Goal: Information Seeking & Learning: Learn about a topic

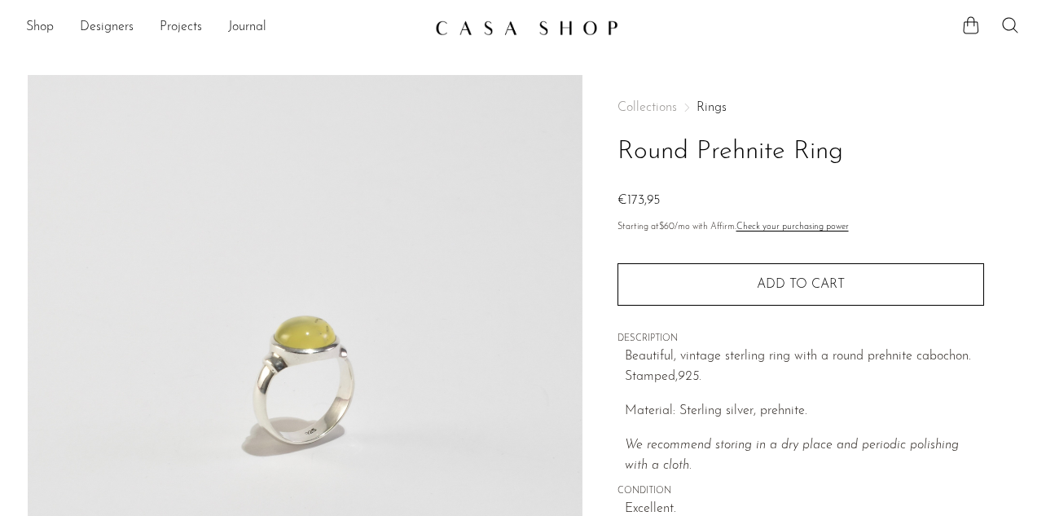
click at [470, 26] on img at bounding box center [526, 28] width 183 height 16
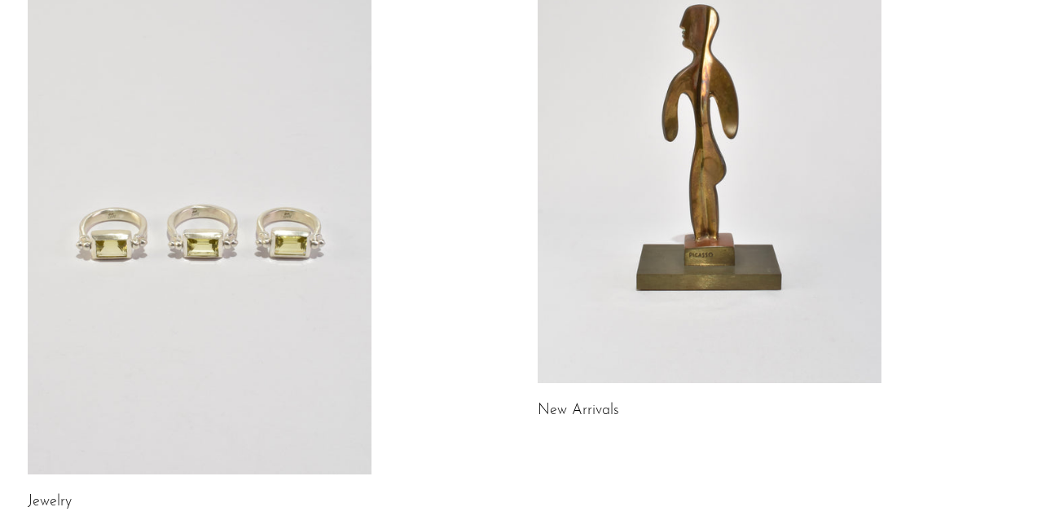
scroll to position [224, 0]
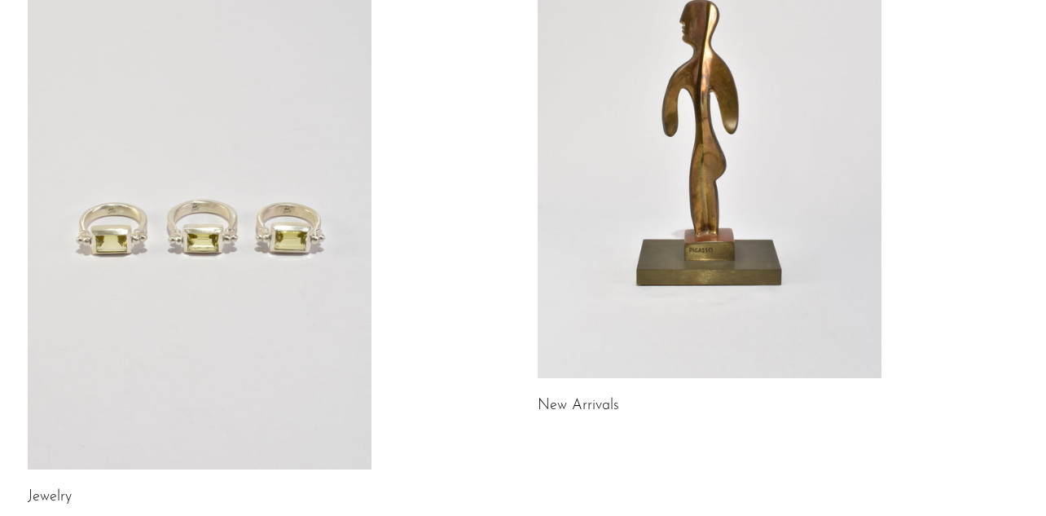
click at [253, 252] on link at bounding box center [200, 229] width 344 height 482
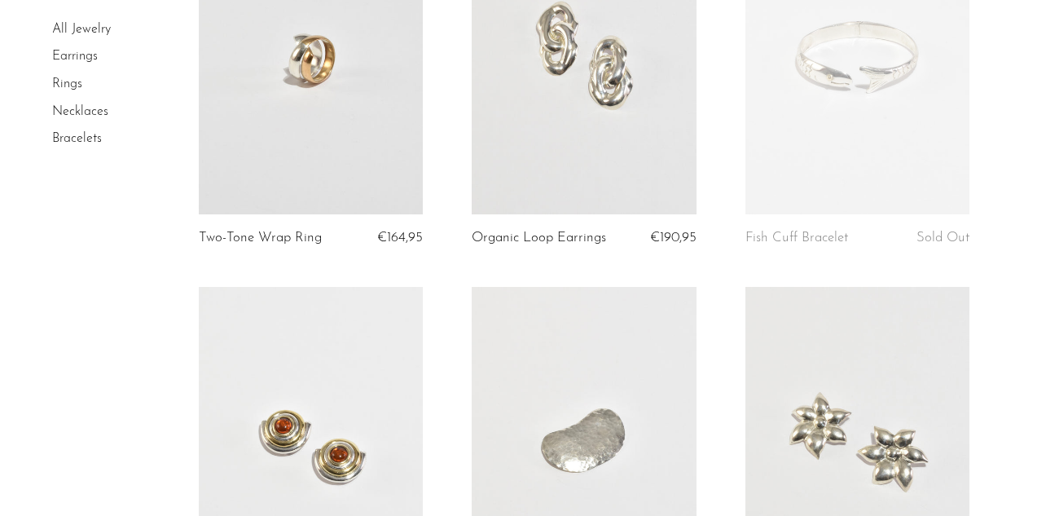
scroll to position [664, 0]
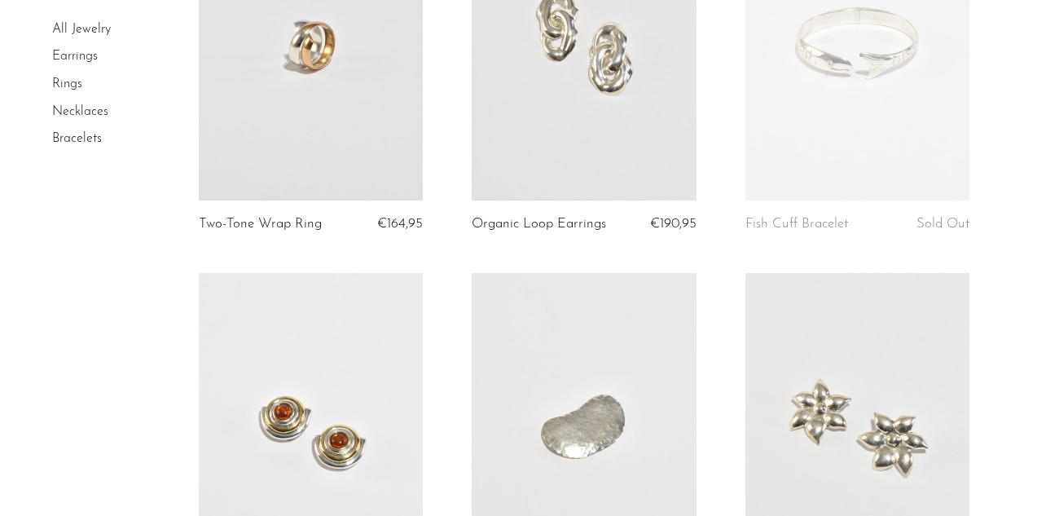
click at [867, 117] on link at bounding box center [858, 44] width 224 height 314
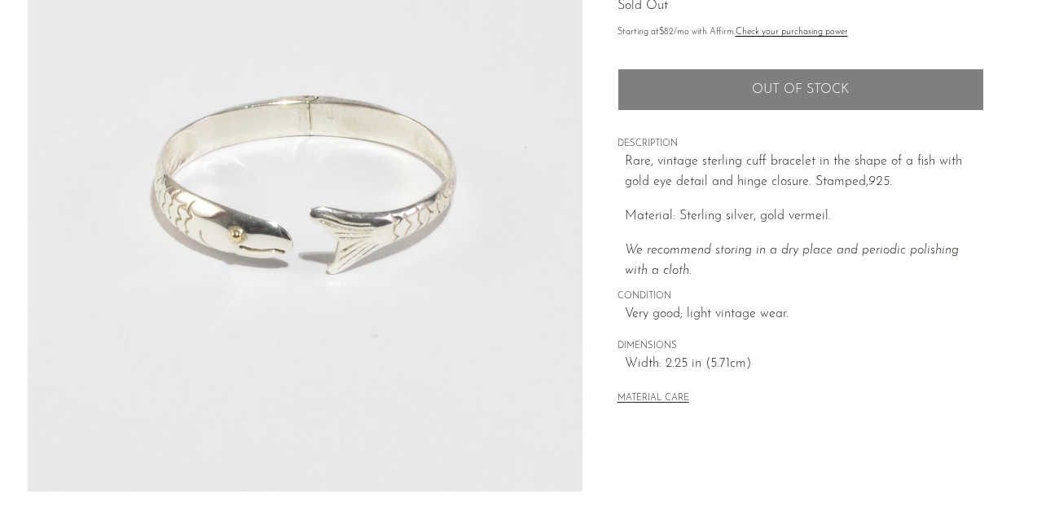
scroll to position [198, 0]
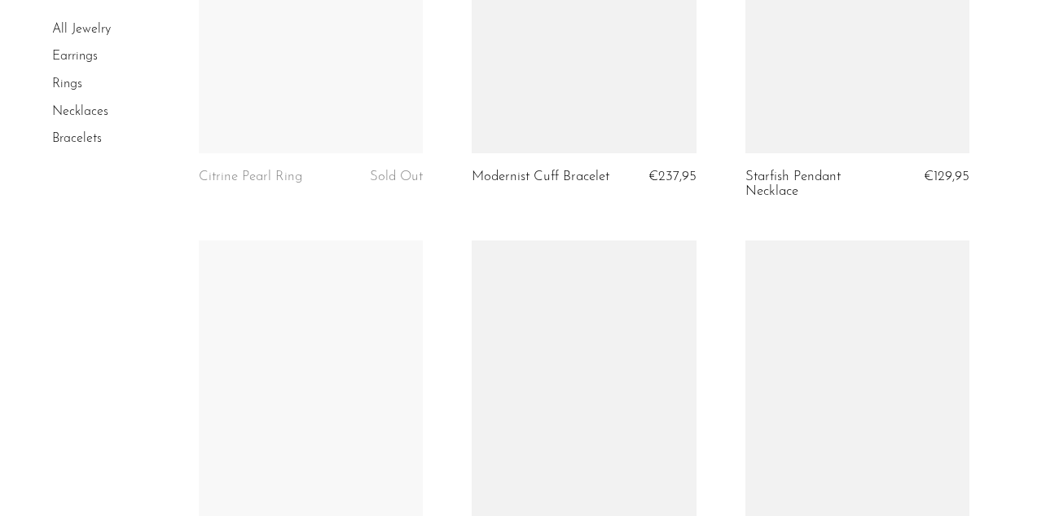
scroll to position [2688, 0]
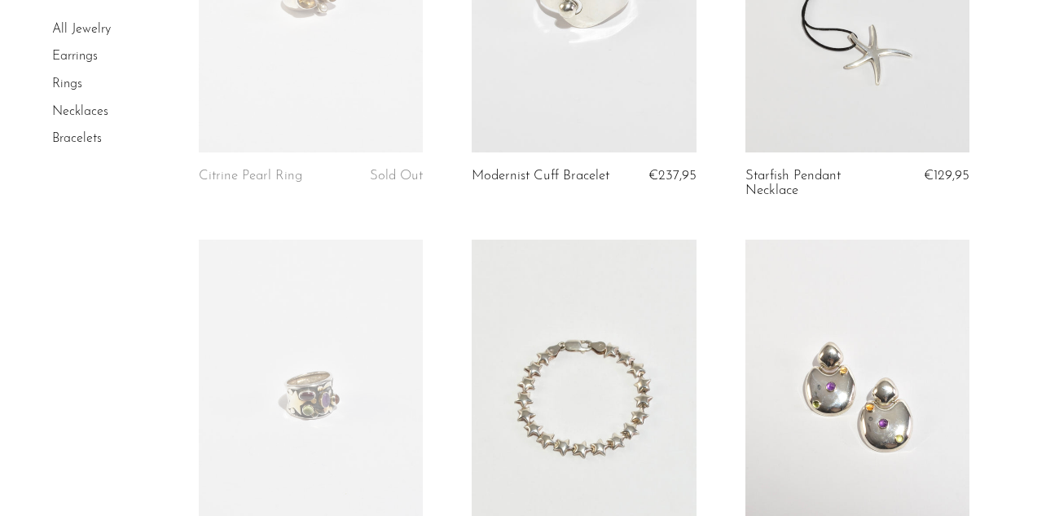
click at [60, 82] on link "Rings" at bounding box center [67, 83] width 30 height 13
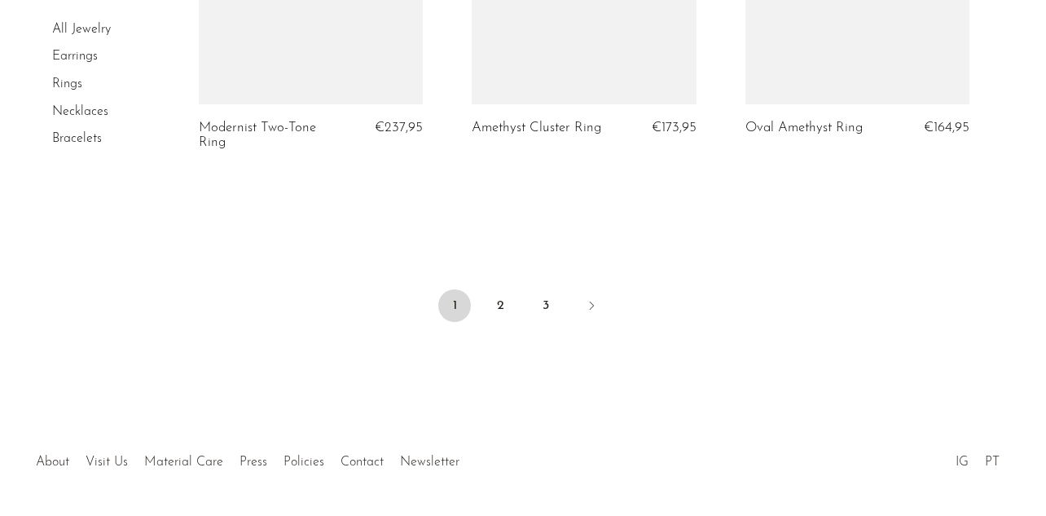
scroll to position [4713, 0]
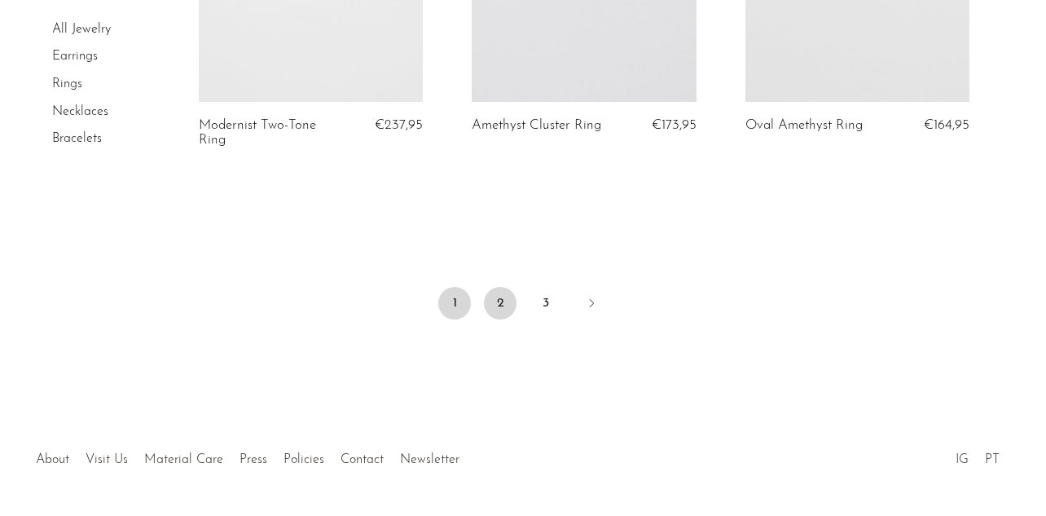
click at [503, 287] on link "2" at bounding box center [500, 303] width 33 height 33
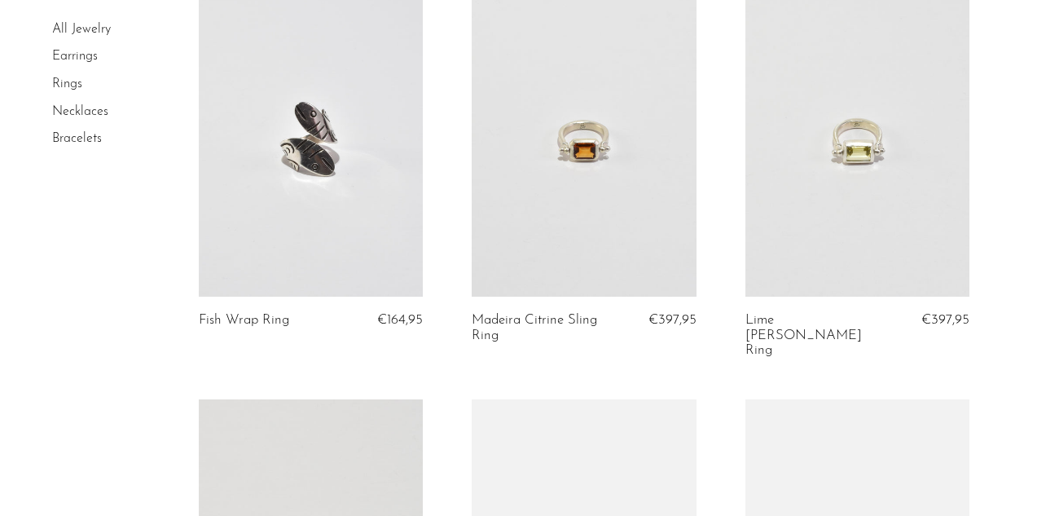
scroll to position [970, 0]
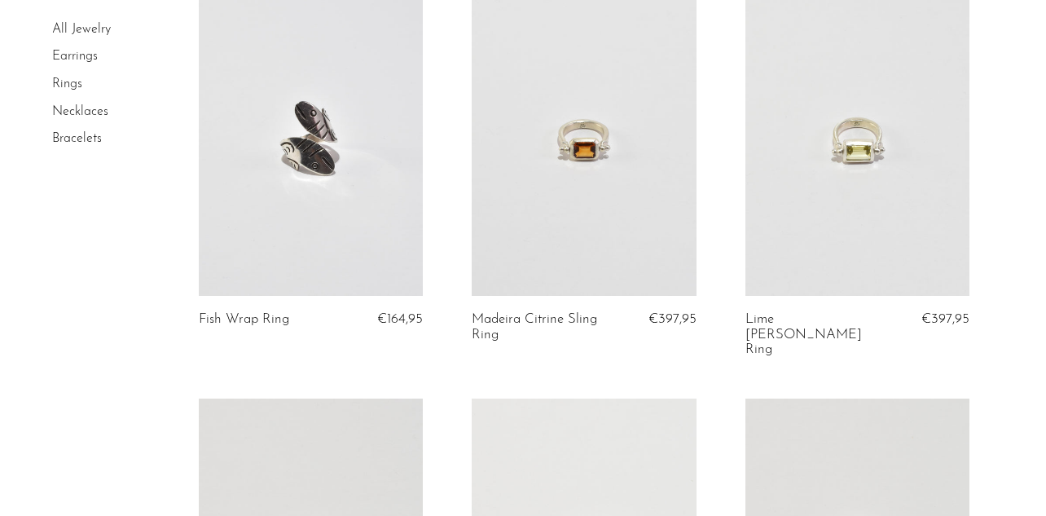
click at [906, 151] on link at bounding box center [858, 139] width 224 height 314
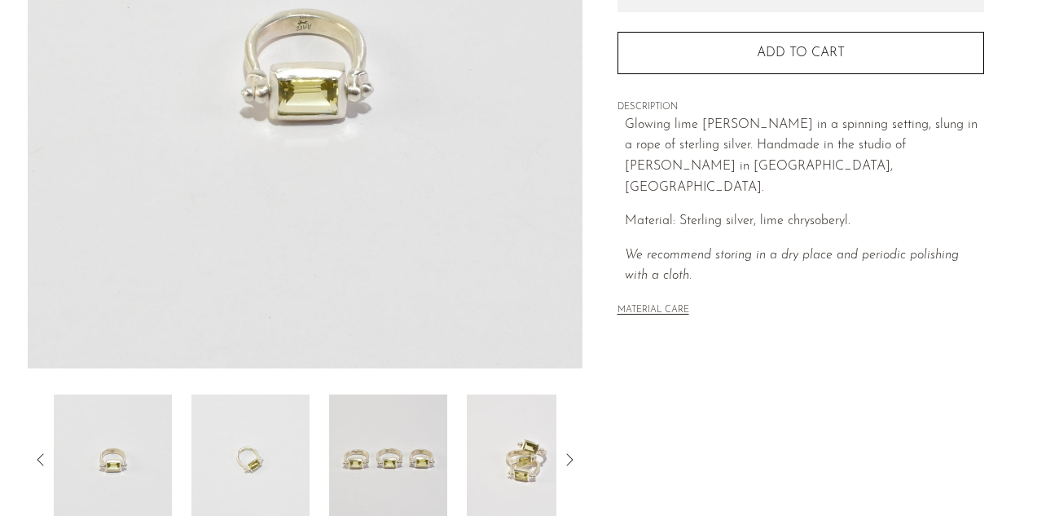
scroll to position [323, 0]
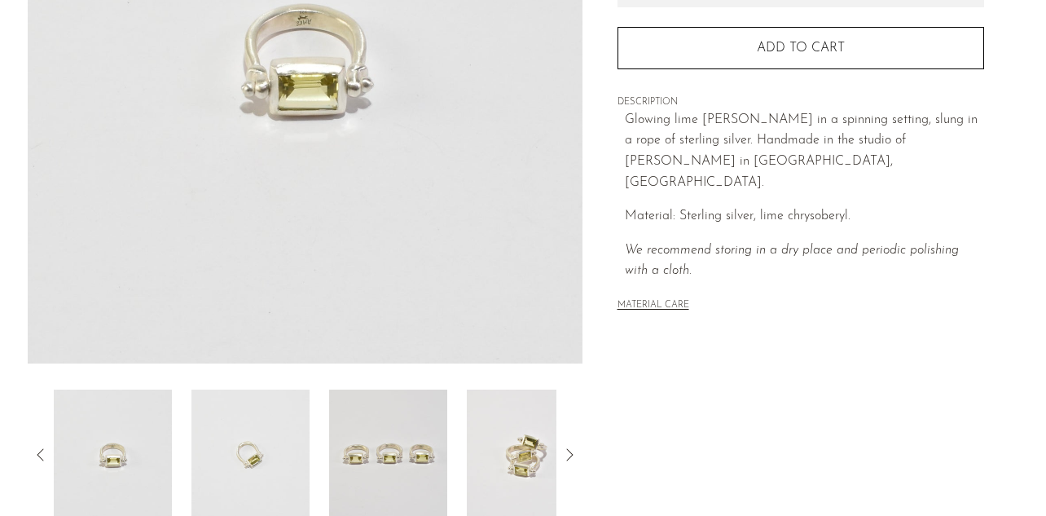
click at [302, 32] on img at bounding box center [305, 57] width 555 height 611
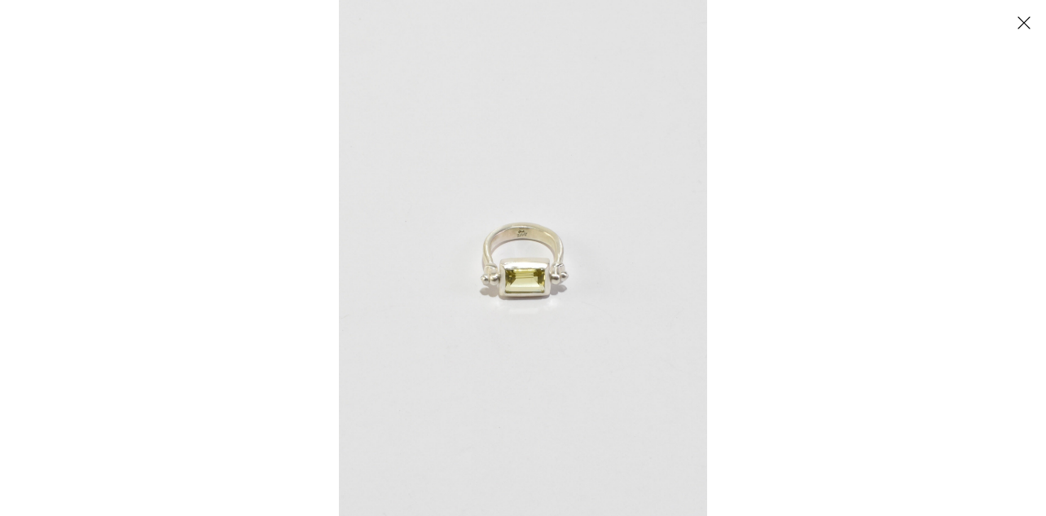
click at [531, 241] on img at bounding box center [523, 258] width 368 height 516
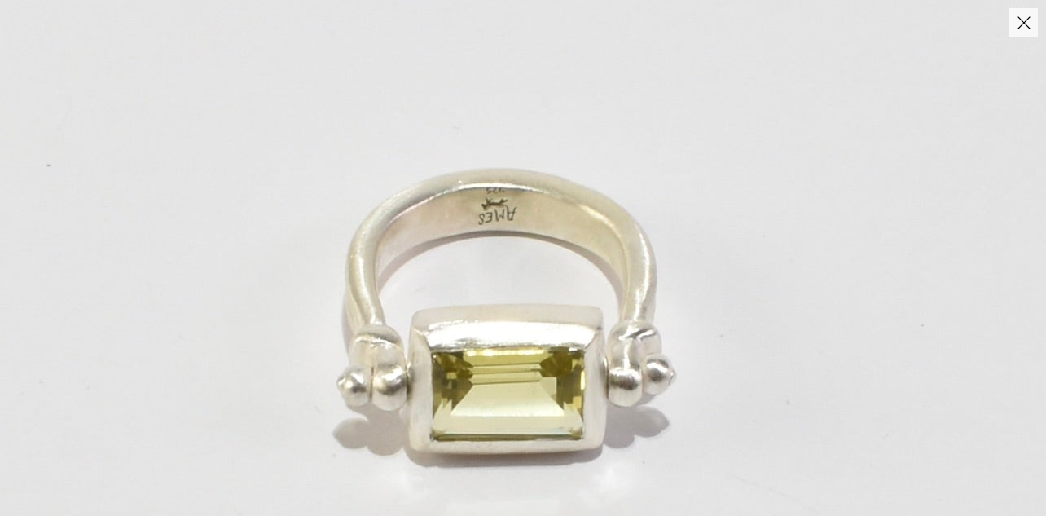
click at [525, 165] on img at bounding box center [500, 305] width 1418 height 1985
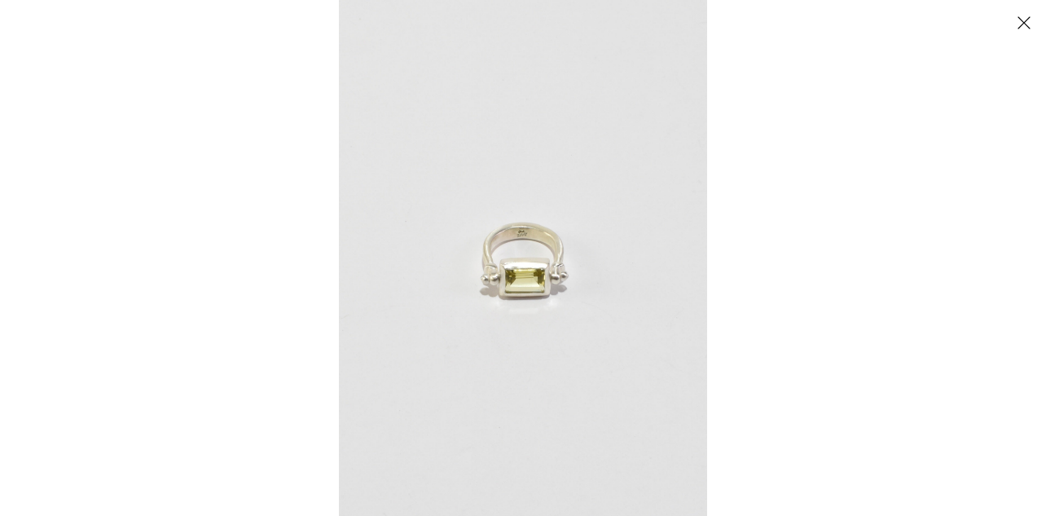
click at [1030, 25] on button "Close" at bounding box center [1024, 22] width 29 height 29
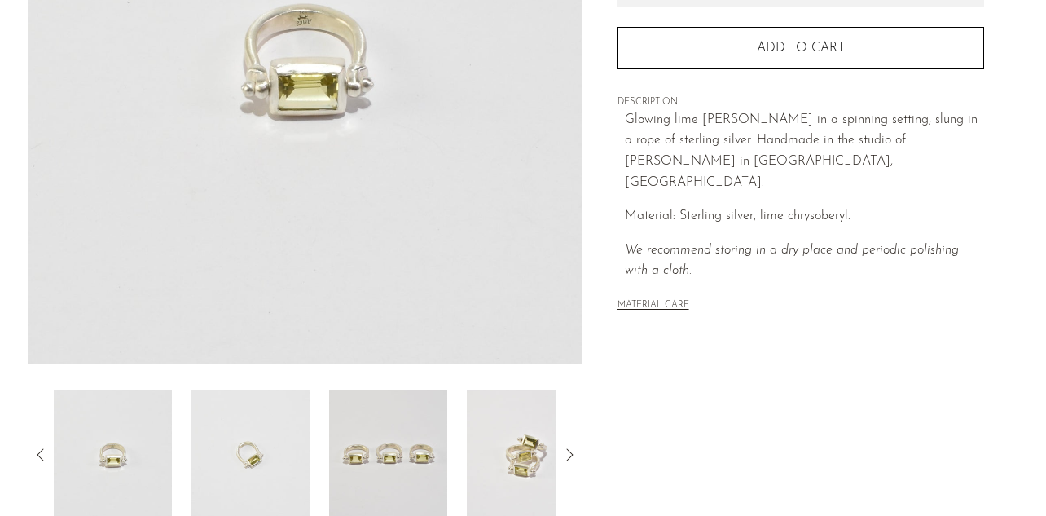
click at [575, 457] on icon at bounding box center [570, 455] width 20 height 20
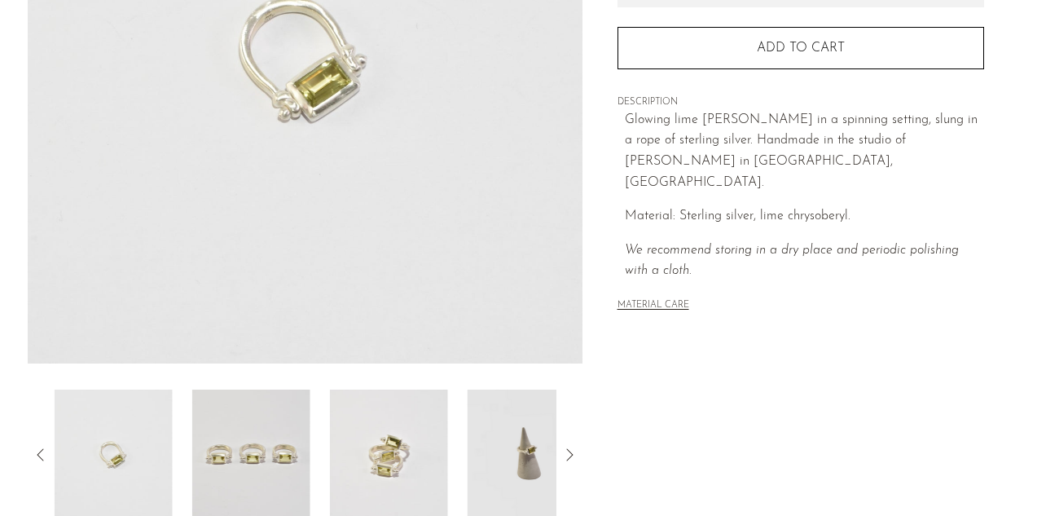
click at [575, 457] on icon at bounding box center [570, 455] width 20 height 20
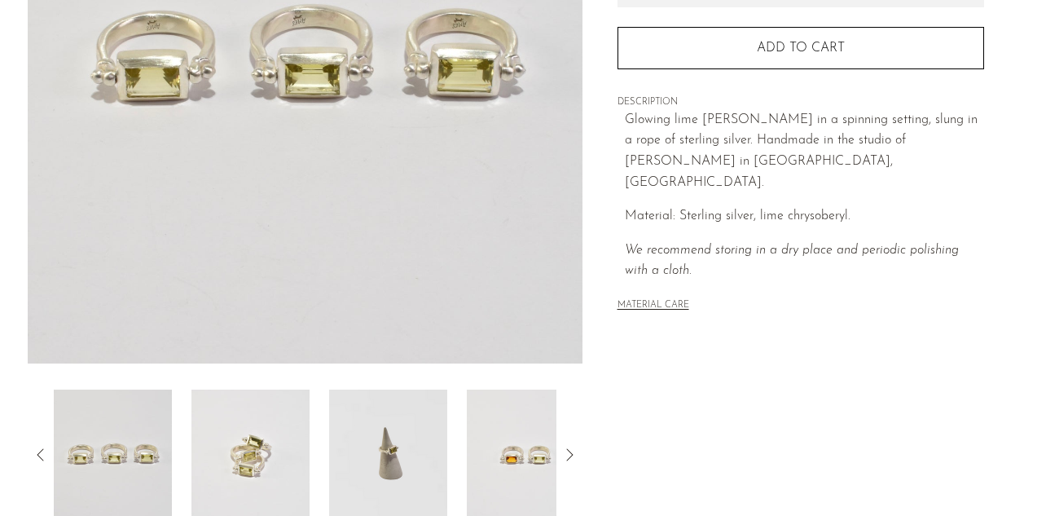
click at [385, 467] on img at bounding box center [388, 455] width 118 height 130
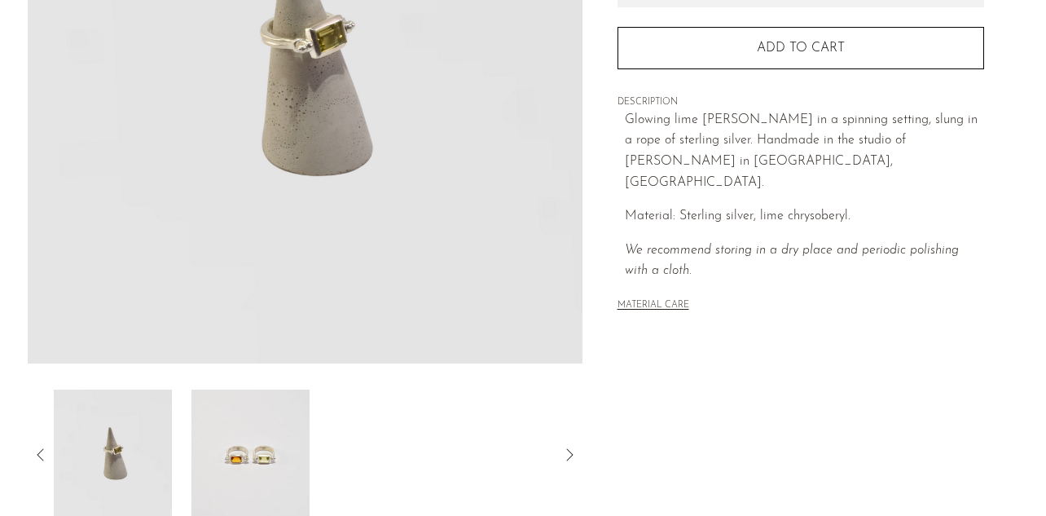
click at [363, 457] on div at bounding box center [305, 455] width 503 height 130
click at [254, 458] on img at bounding box center [251, 455] width 118 height 130
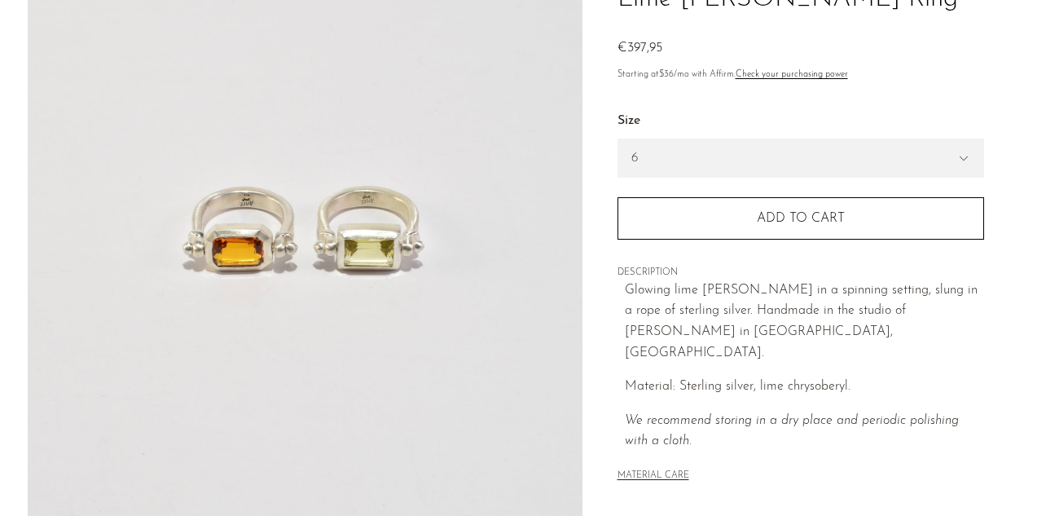
scroll to position [70, 0]
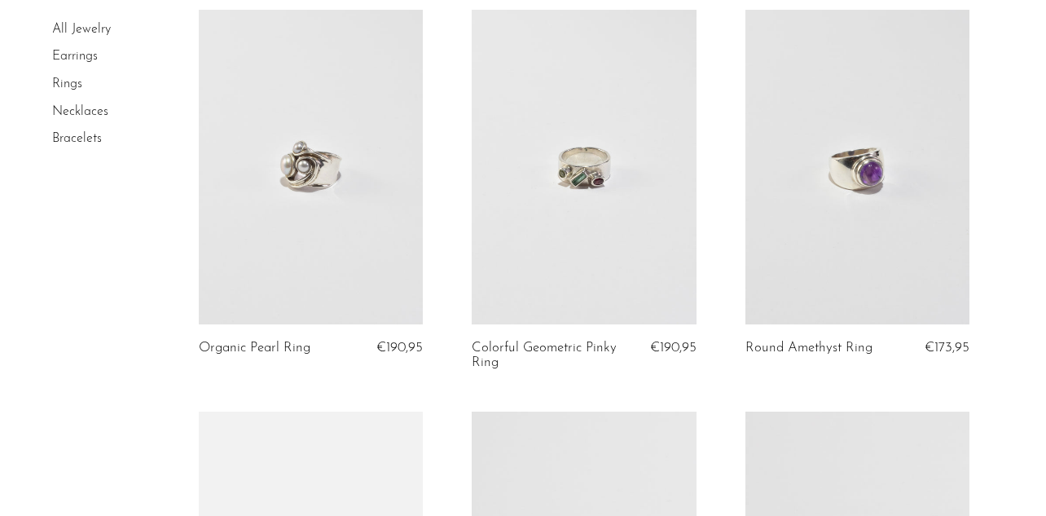
scroll to position [2933, 0]
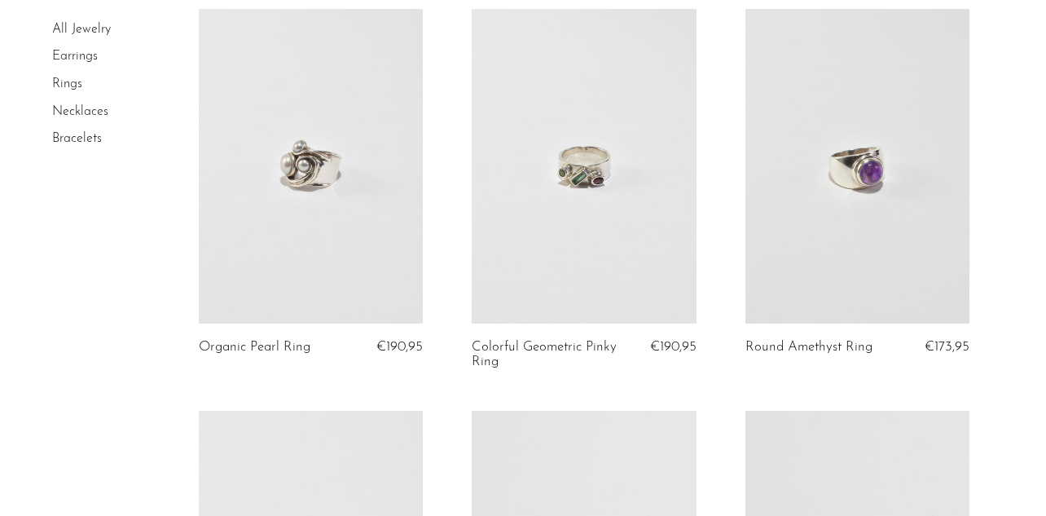
click at [593, 287] on link at bounding box center [584, 166] width 224 height 314
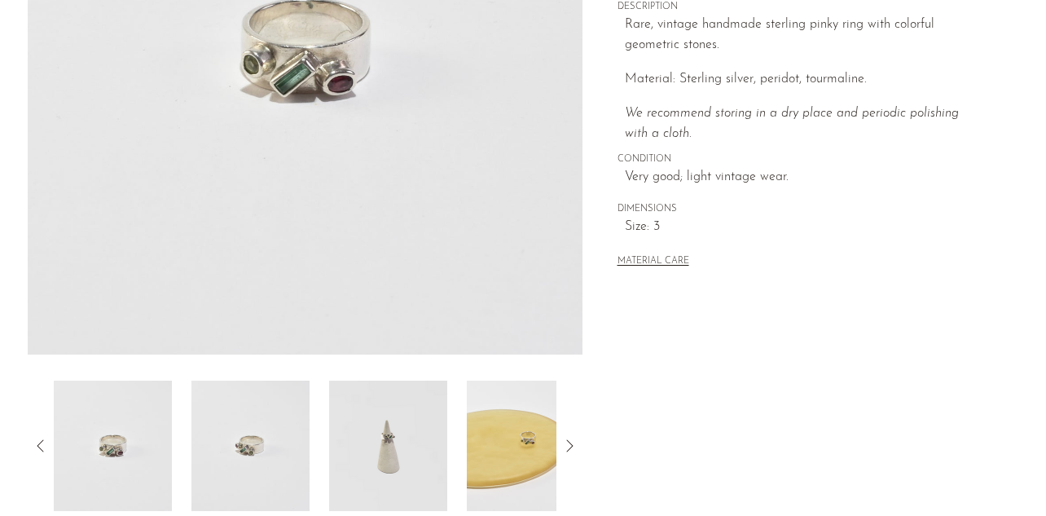
scroll to position [335, 0]
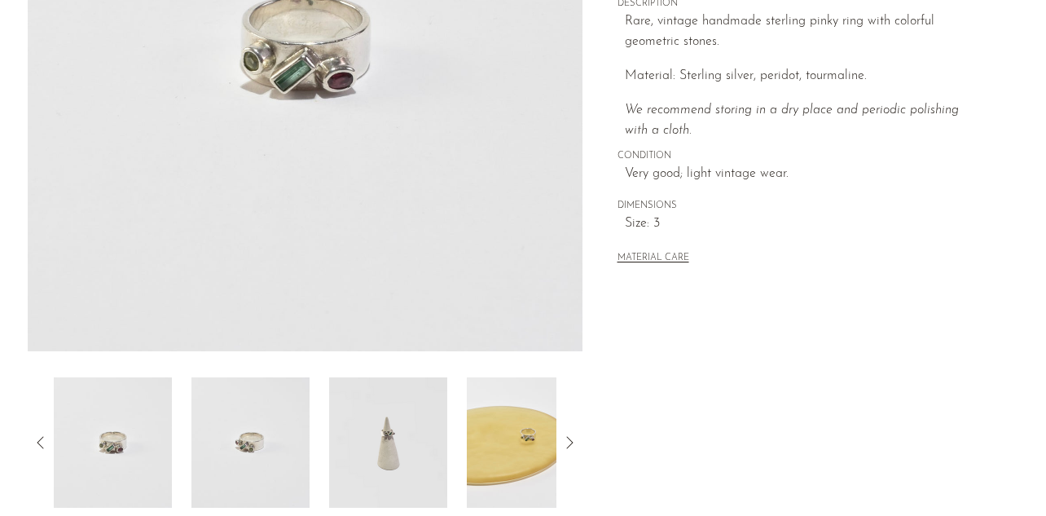
click at [362, 464] on img at bounding box center [388, 442] width 118 height 130
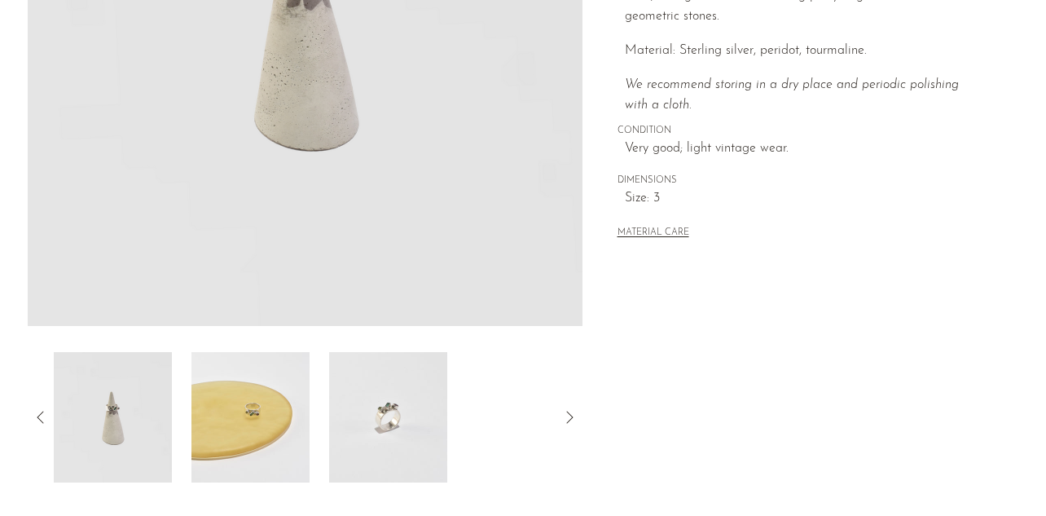
scroll to position [362, 0]
click at [204, 420] on img at bounding box center [251, 415] width 118 height 130
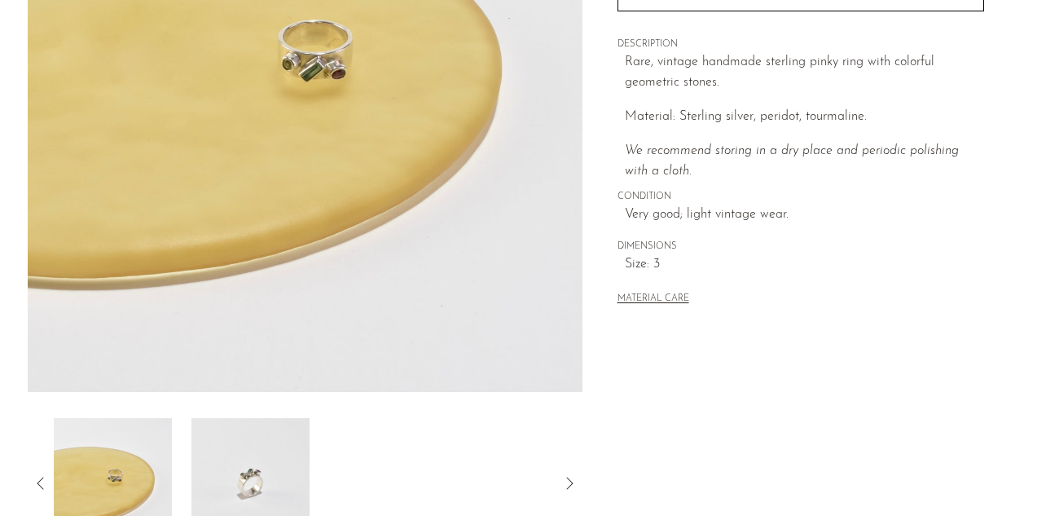
scroll to position [266, 0]
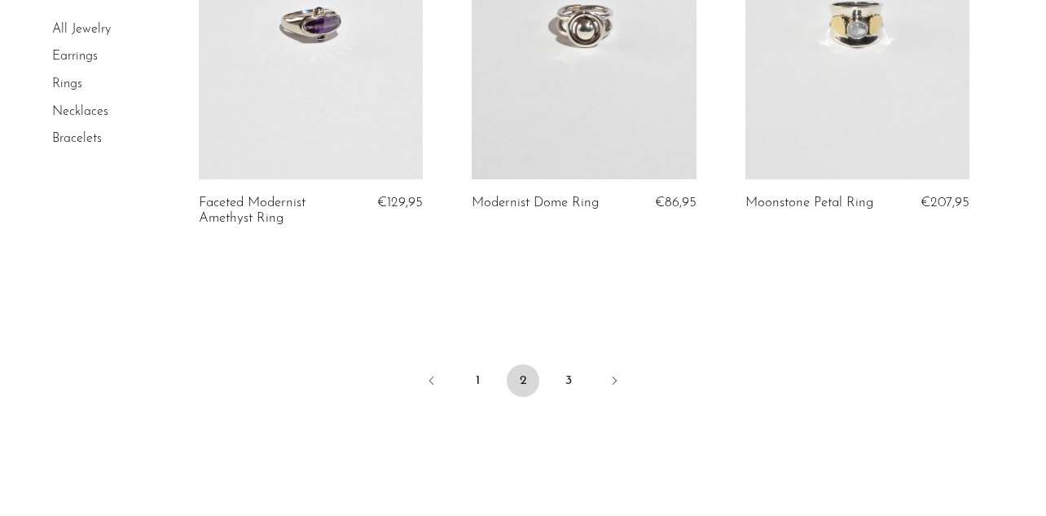
scroll to position [4652, 0]
click at [565, 365] on link "3" at bounding box center [569, 379] width 33 height 33
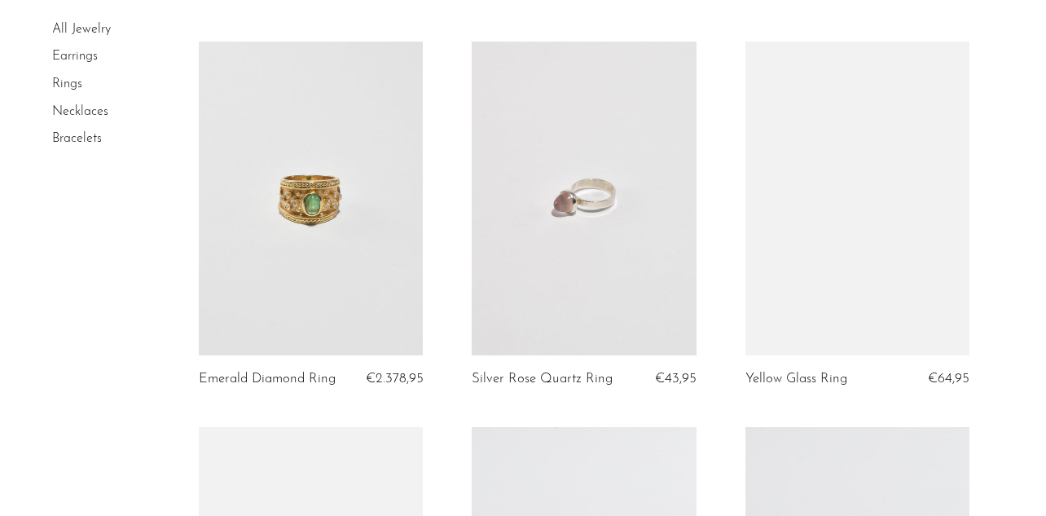
scroll to position [649, 0]
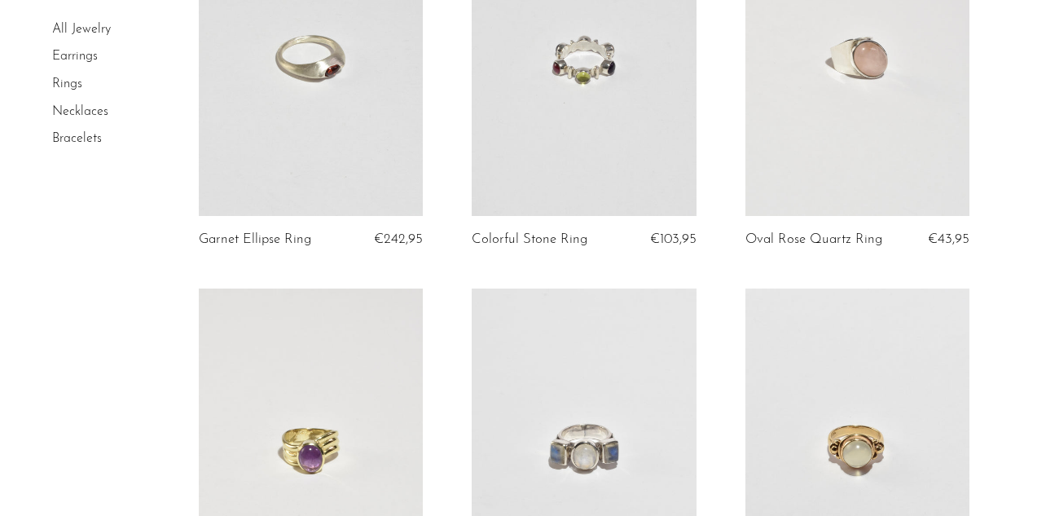
click at [599, 341] on link at bounding box center [584, 445] width 224 height 314
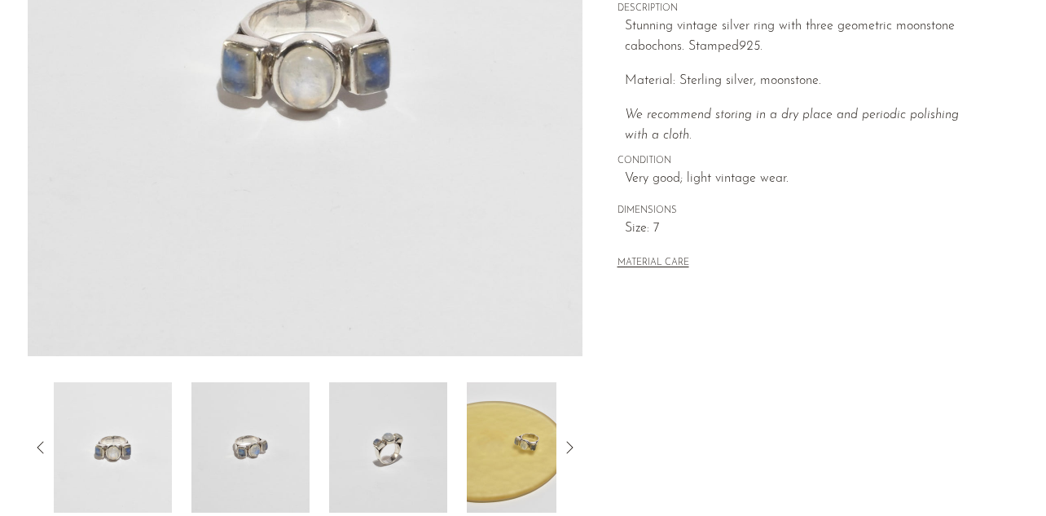
scroll to position [332, 0]
click at [404, 438] on img at bounding box center [388, 446] width 118 height 130
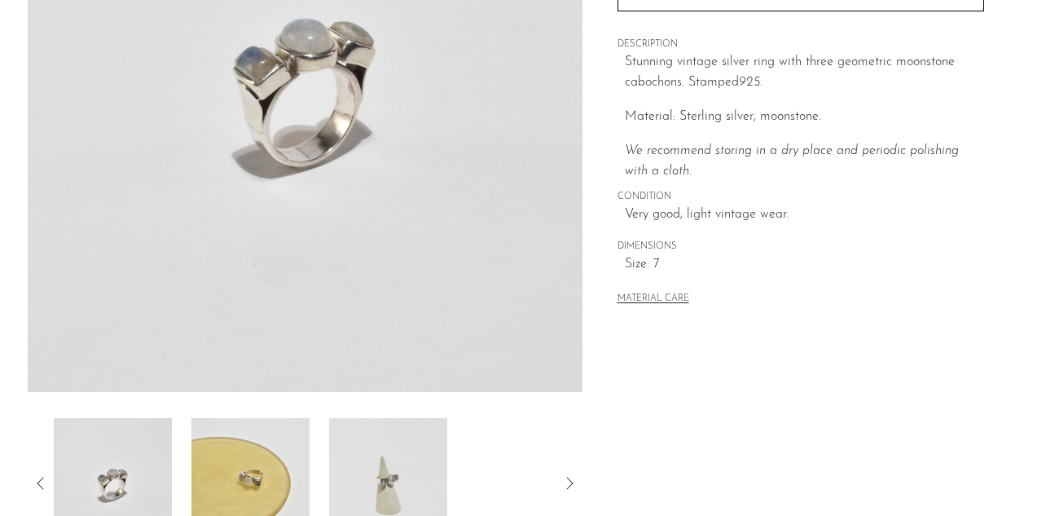
scroll to position [317, 0]
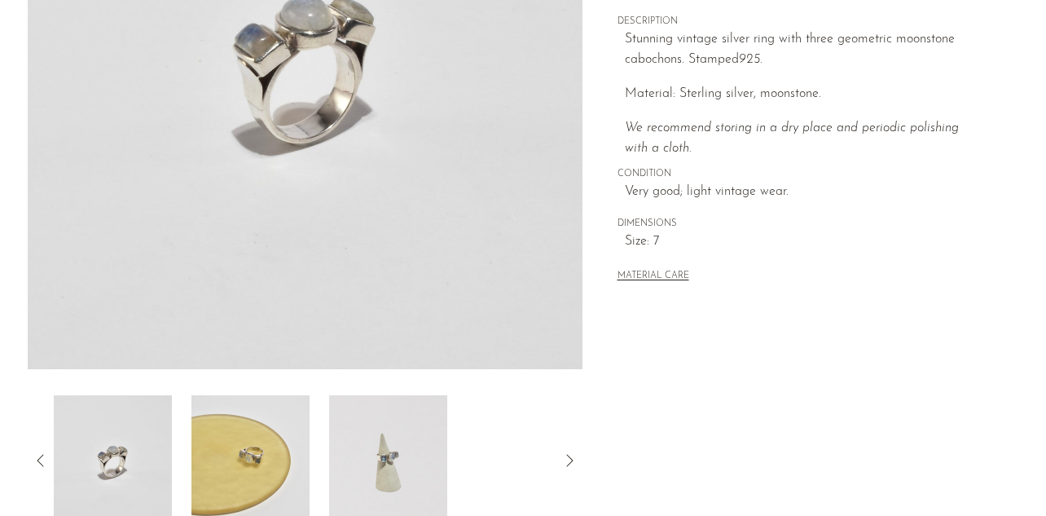
click at [42, 459] on icon at bounding box center [41, 461] width 20 height 20
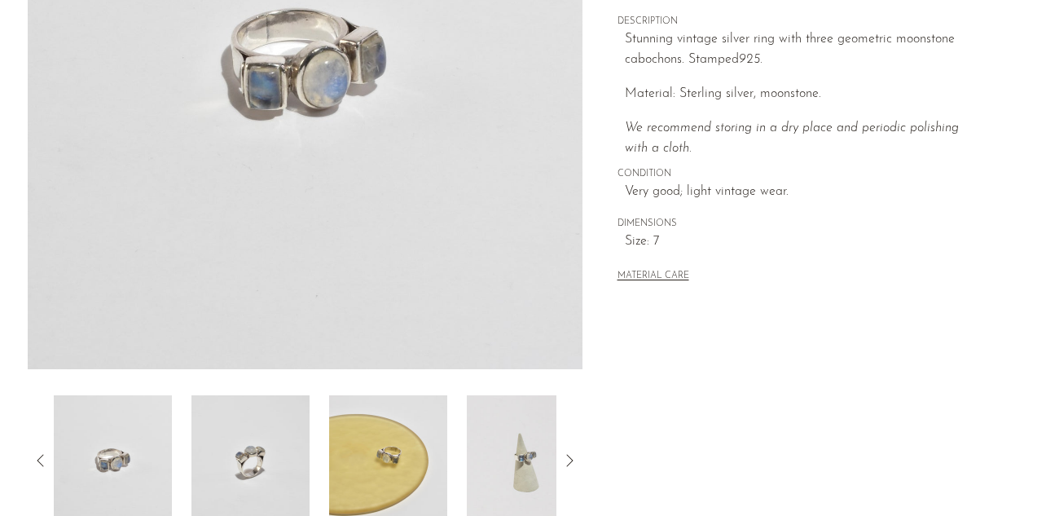
click at [123, 453] on img at bounding box center [113, 460] width 118 height 130
click at [264, 461] on img at bounding box center [251, 460] width 118 height 130
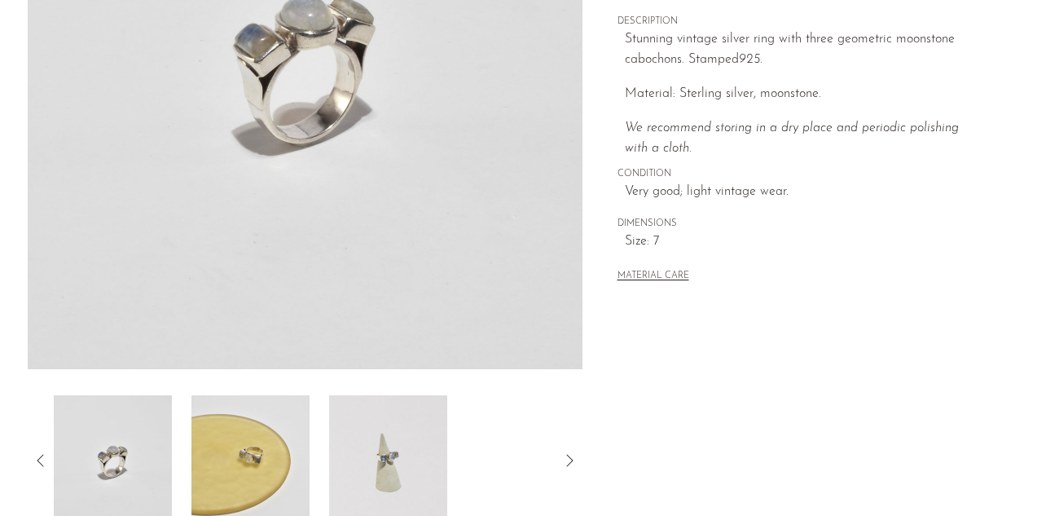
click at [416, 457] on img at bounding box center [388, 460] width 118 height 130
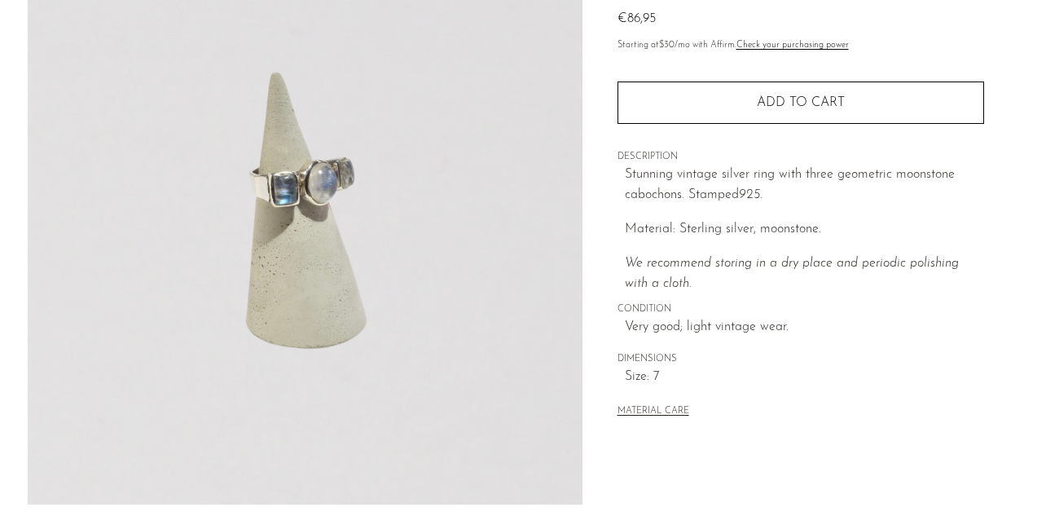
scroll to position [0, 0]
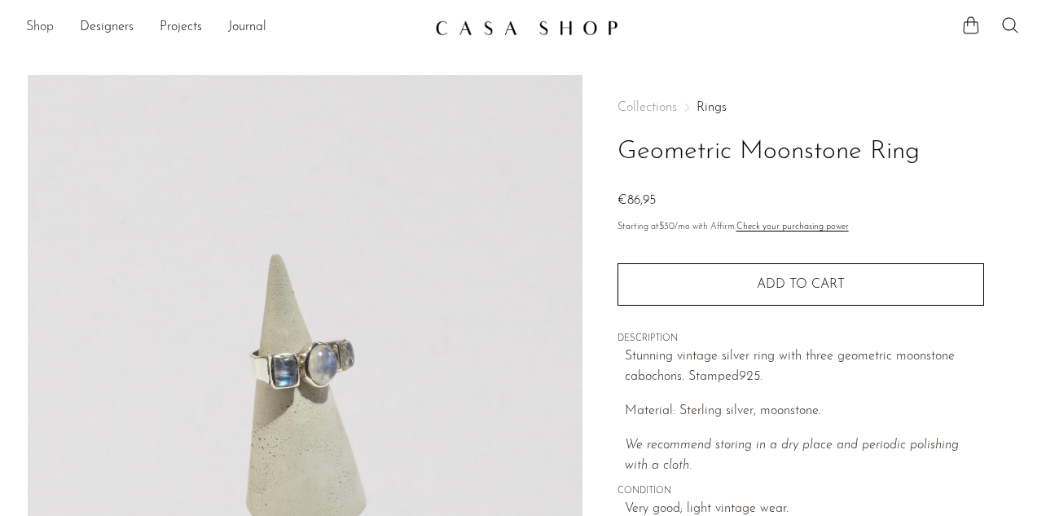
click at [37, 30] on link "Shop" at bounding box center [40, 27] width 28 height 21
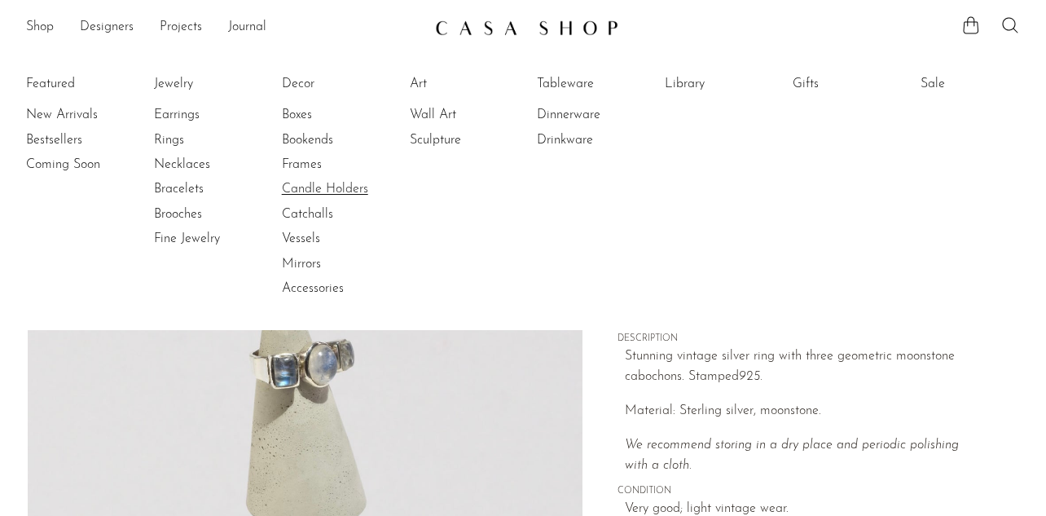
click at [315, 187] on link "Candle Holders" at bounding box center [343, 189] width 122 height 18
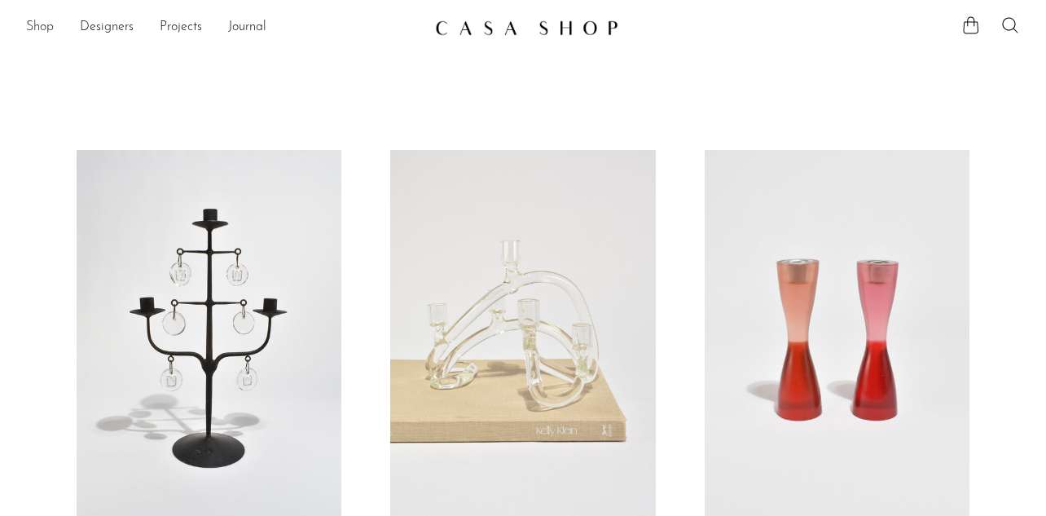
click at [37, 25] on link "Shop" at bounding box center [40, 27] width 28 height 21
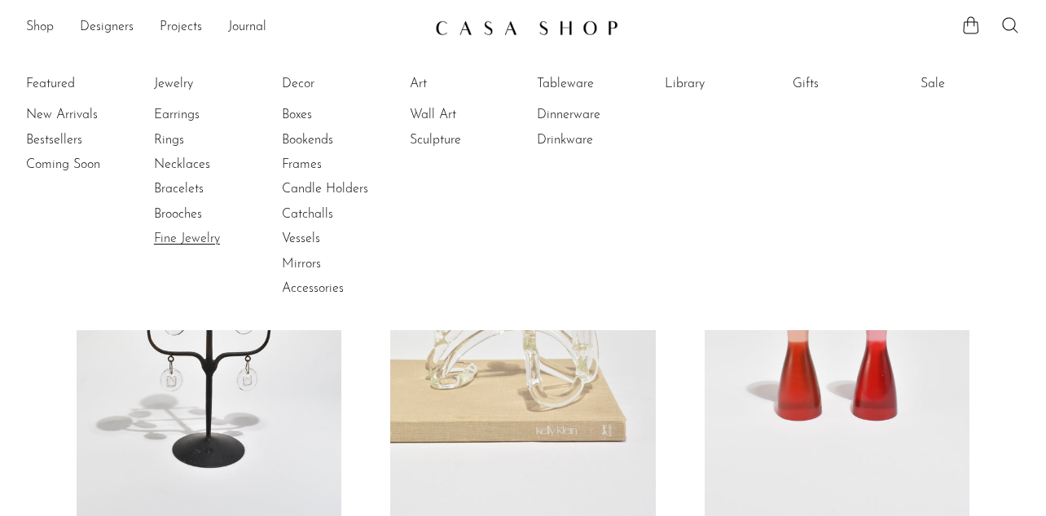
click at [178, 238] on link "Fine Jewelry" at bounding box center [215, 239] width 122 height 18
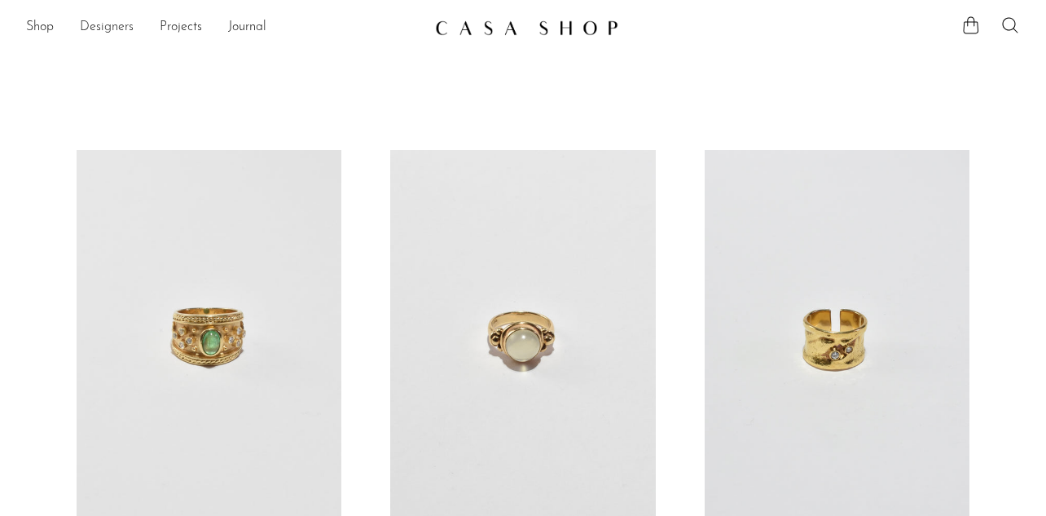
click at [99, 29] on link "Designers" at bounding box center [107, 27] width 54 height 21
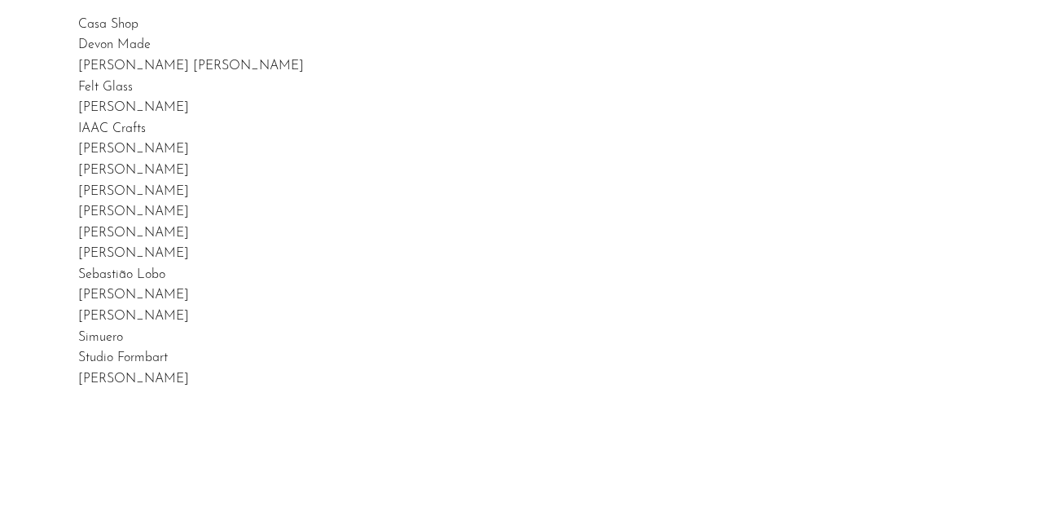
scroll to position [107, 0]
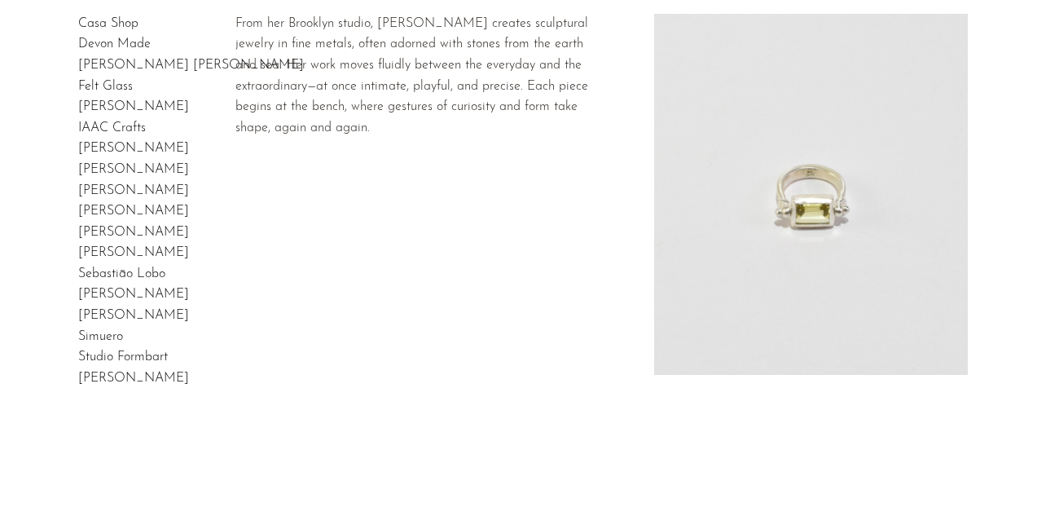
click at [98, 213] on link "[PERSON_NAME]" at bounding box center [133, 211] width 111 height 13
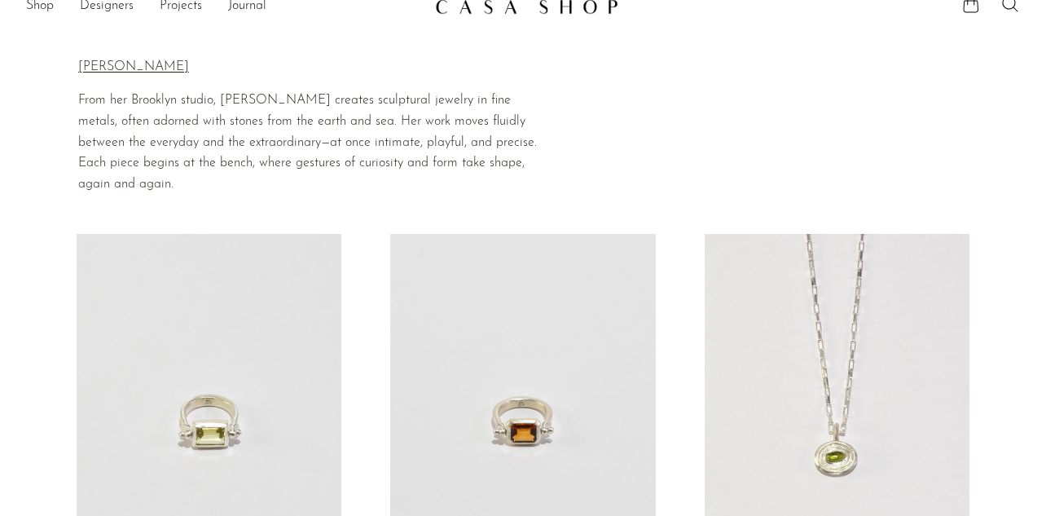
scroll to position [18, 0]
